Goal: Task Accomplishment & Management: Complete application form

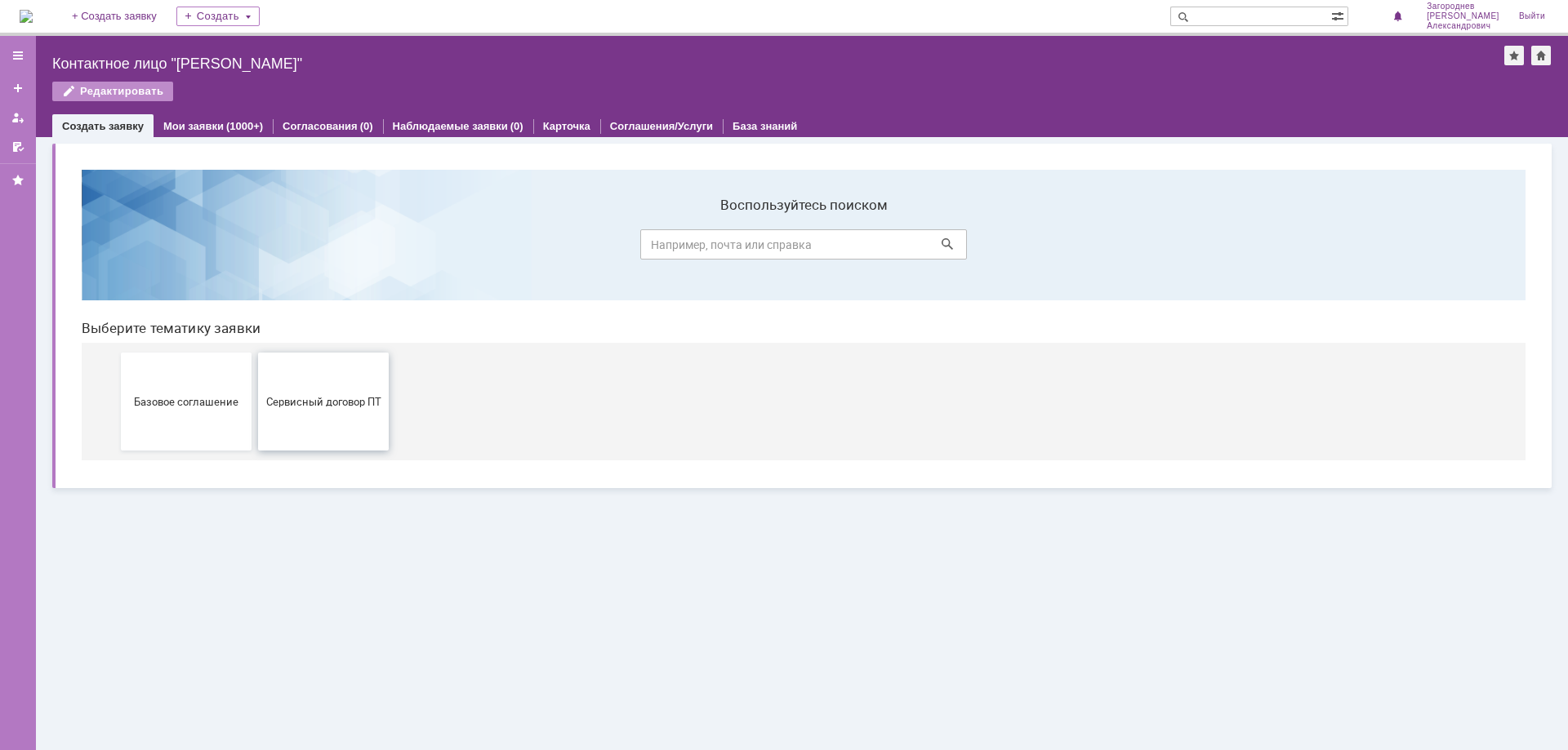
click at [293, 396] on span "Сервисный договор ПТ" at bounding box center [323, 401] width 121 height 13
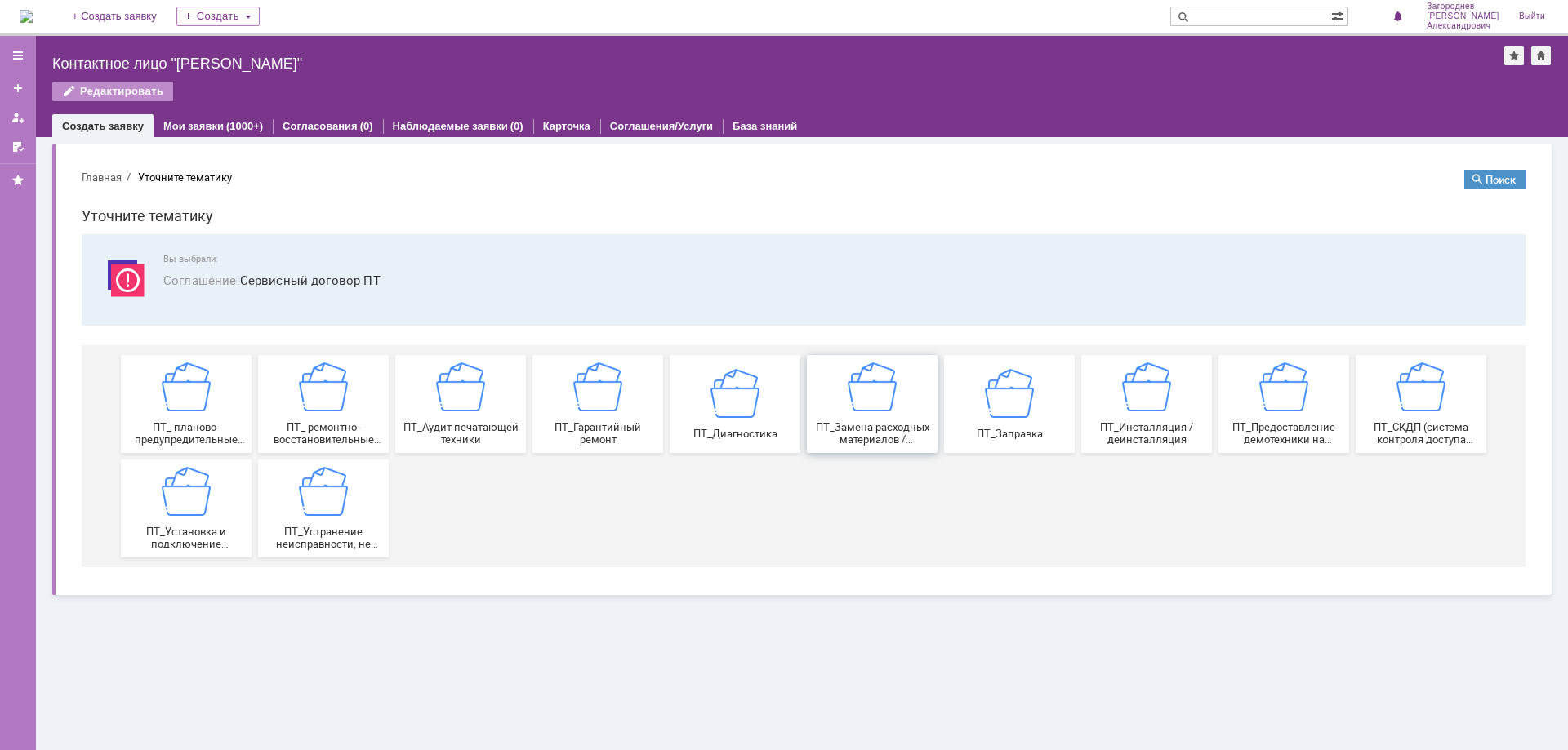
click at [902, 432] on span "ПТ_Замена расходных материалов / ресурсных деталей" at bounding box center [872, 433] width 121 height 24
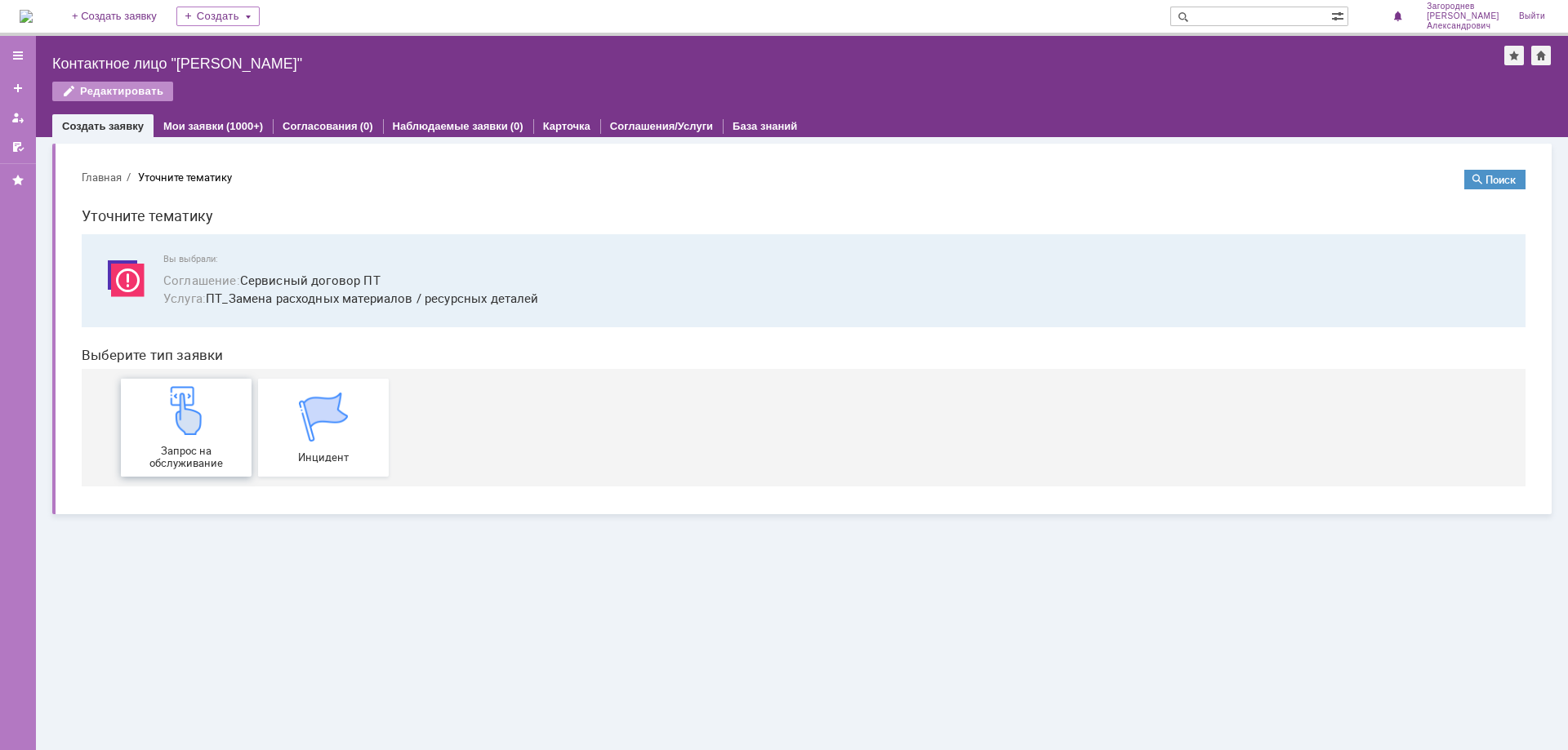
click at [205, 446] on span "Запрос на обслуживание" at bounding box center [186, 456] width 121 height 24
click at [191, 432] on img at bounding box center [186, 411] width 49 height 49
click at [178, 436] on div "Запрос на обслуживание" at bounding box center [186, 427] width 121 height 83
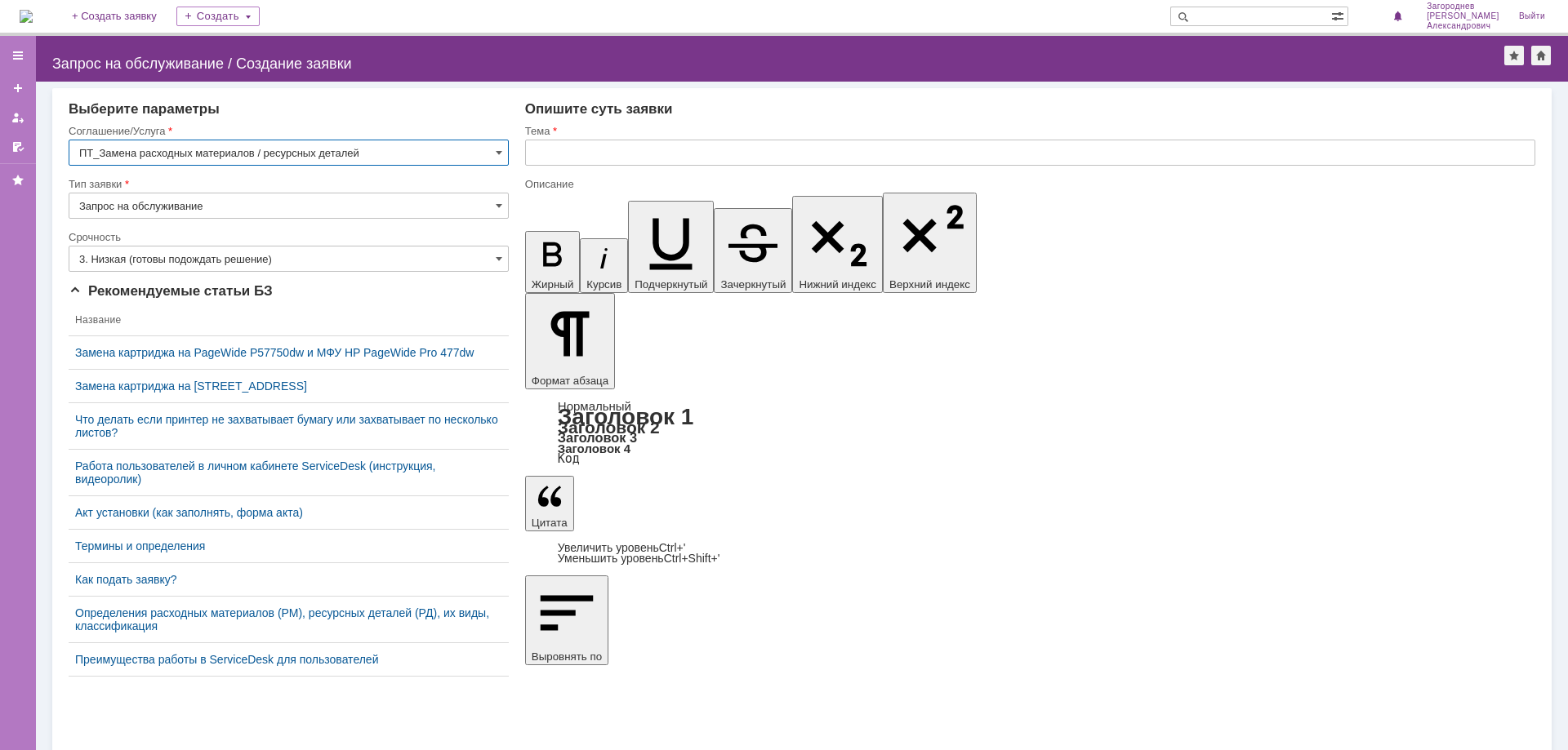
click at [592, 148] on input "text" at bounding box center [1029, 152] width 1010 height 26
type input "замена картриджа"
click at [575, 154] on input "text" at bounding box center [1029, 152] width 1010 height 26
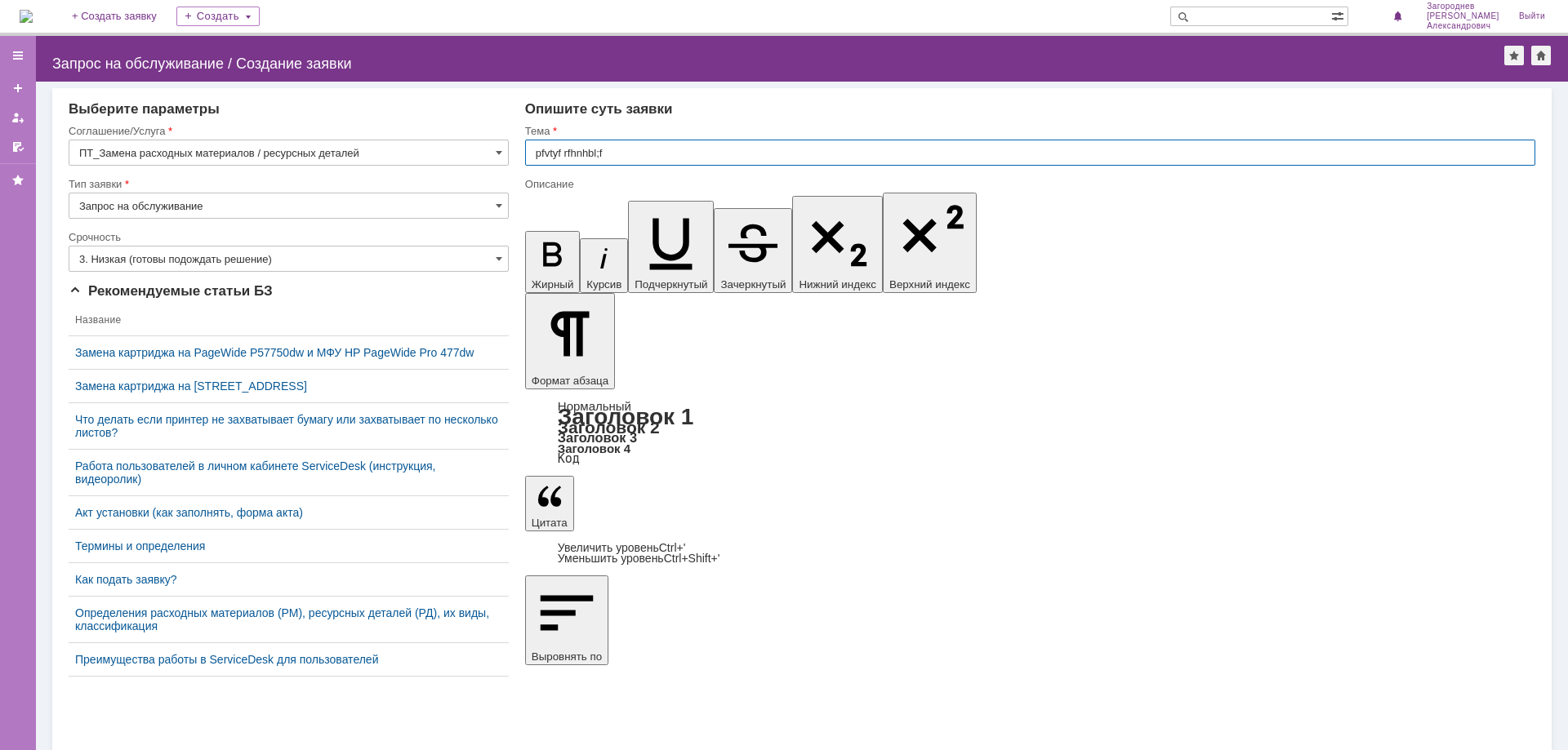
type input "pfvtyf rfhnhbl;f"
type input "замена картриджа"
click at [603, 153] on input "text" at bounding box center [1029, 152] width 1010 height 26
type input "замена картриджа"
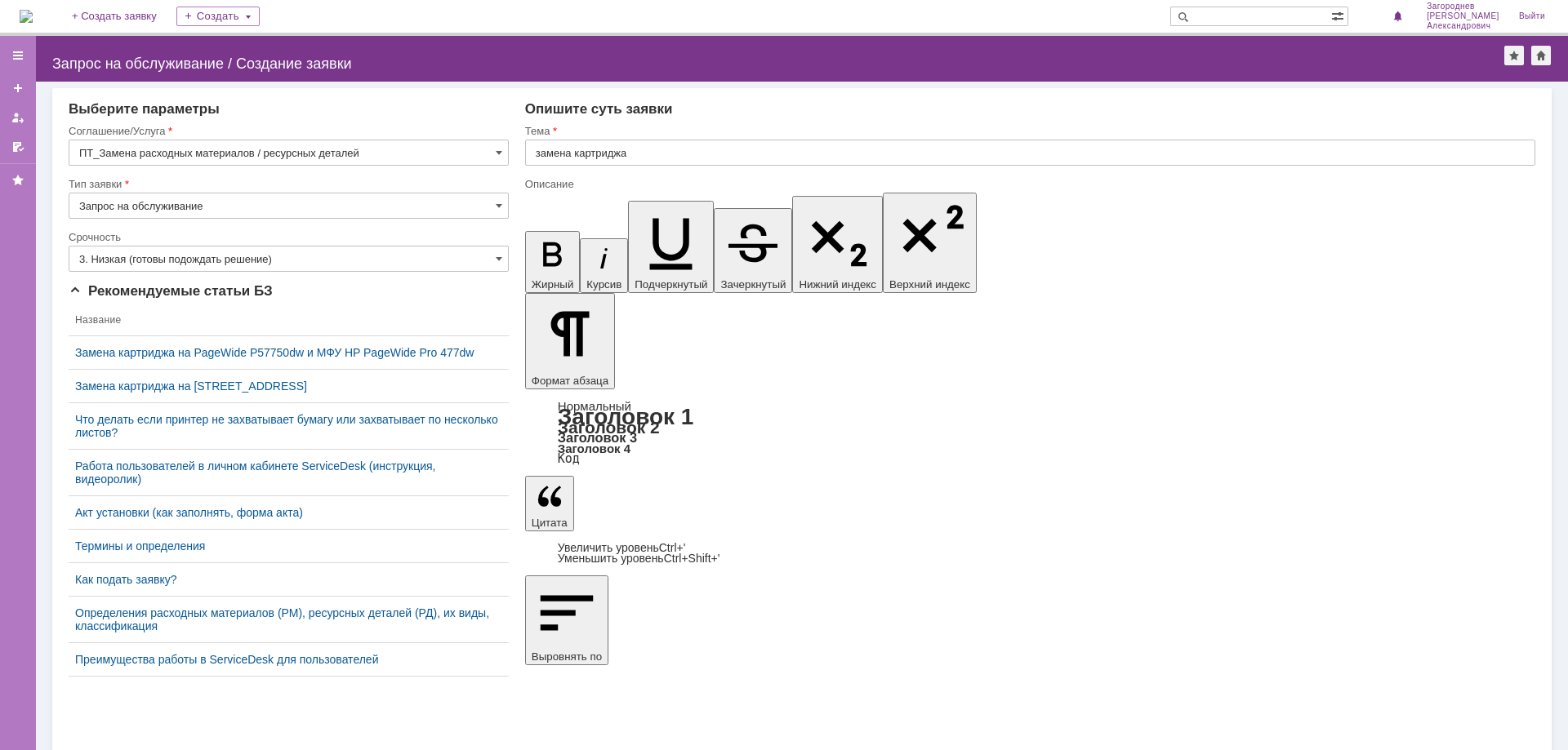
drag, startPoint x: 660, startPoint y: 5742, endPoint x: 503, endPoint y: 5742, distance: 157.0
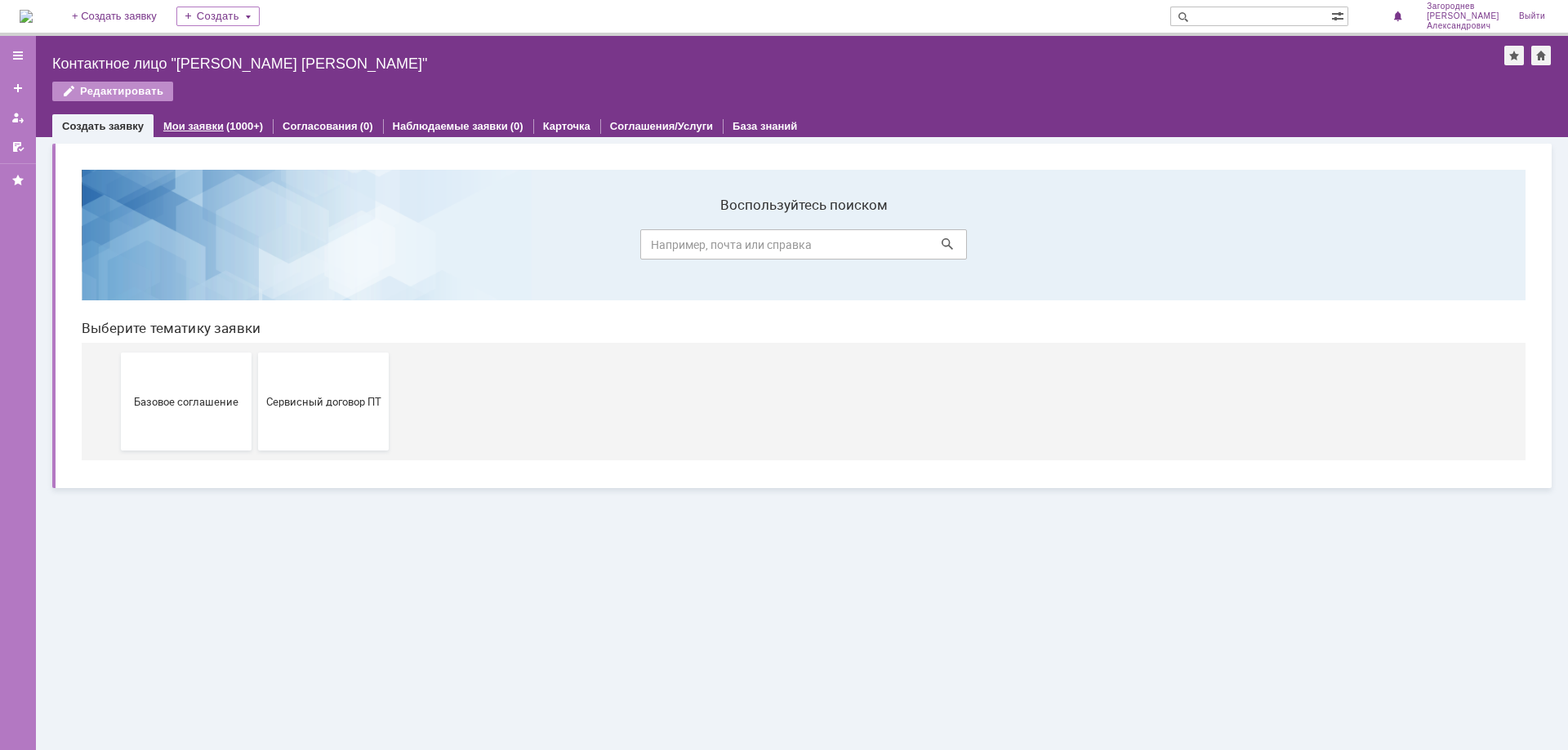
click at [210, 126] on link "Мои заявки" at bounding box center [193, 126] width 60 height 13
